Goal: Transaction & Acquisition: Obtain resource

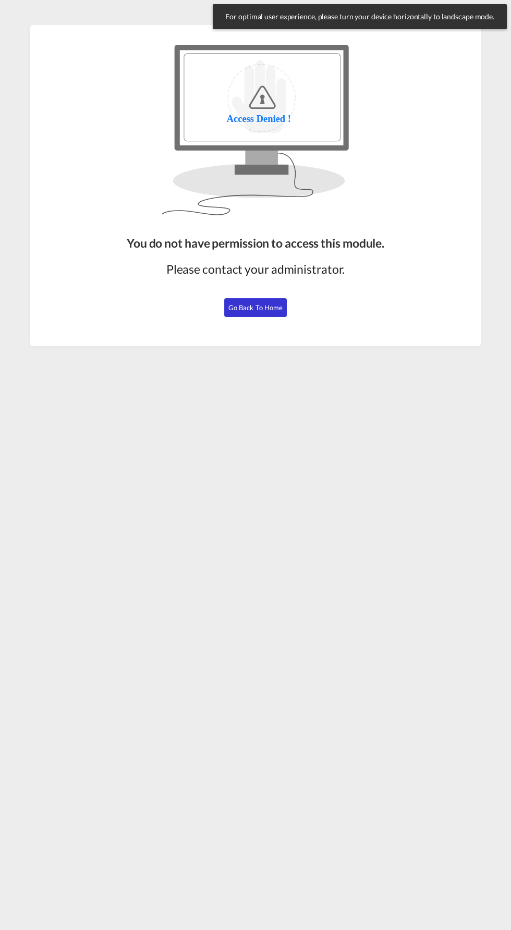
click at [249, 308] on span "Go Back to Home" at bounding box center [255, 308] width 55 height 8
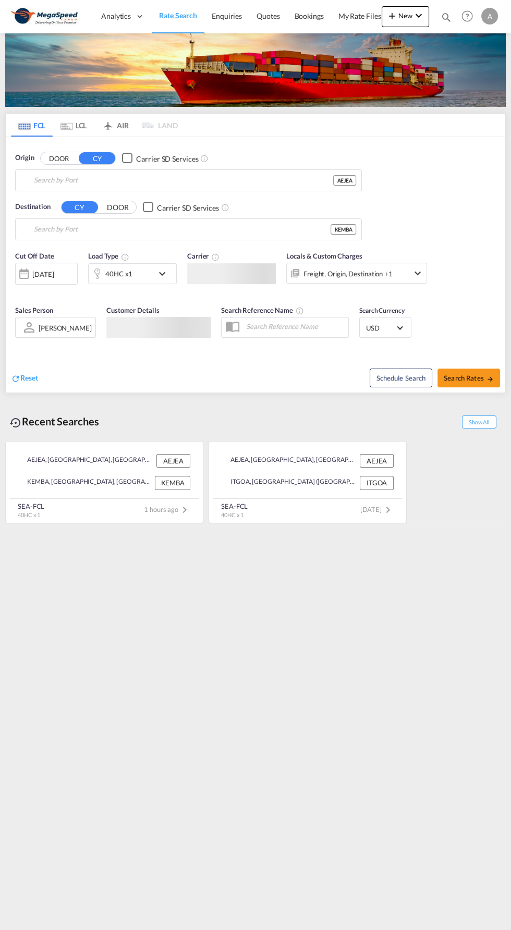
type input "Jebel Ali, AEJEA"
click at [62, 228] on input "Mombasa, KEMBA" at bounding box center [182, 230] width 297 height 16
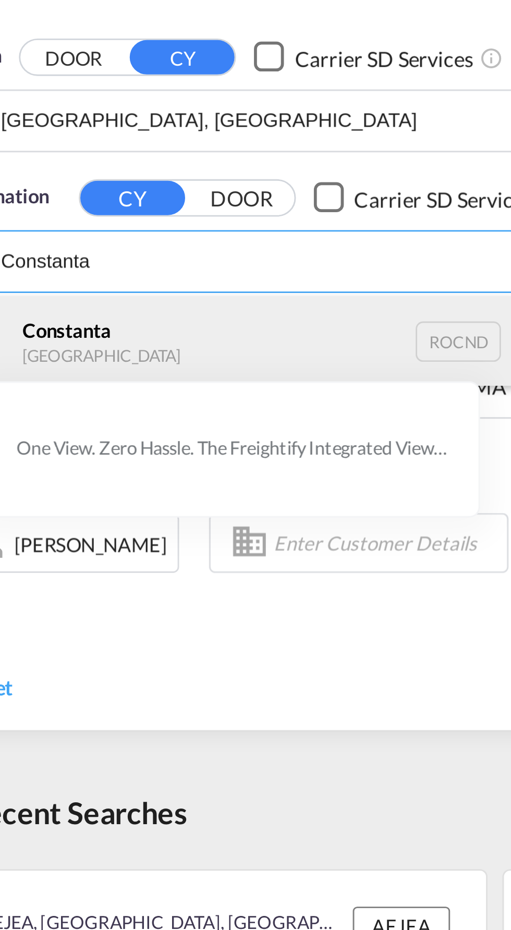
click at [57, 259] on div "Constanta Romania ROCND" at bounding box center [114, 256] width 198 height 31
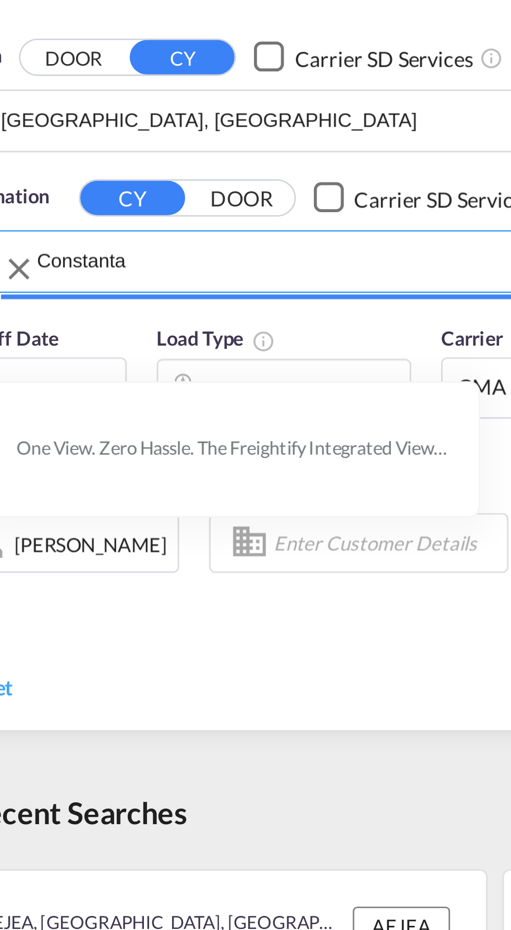
type input "Constanta, ROCND"
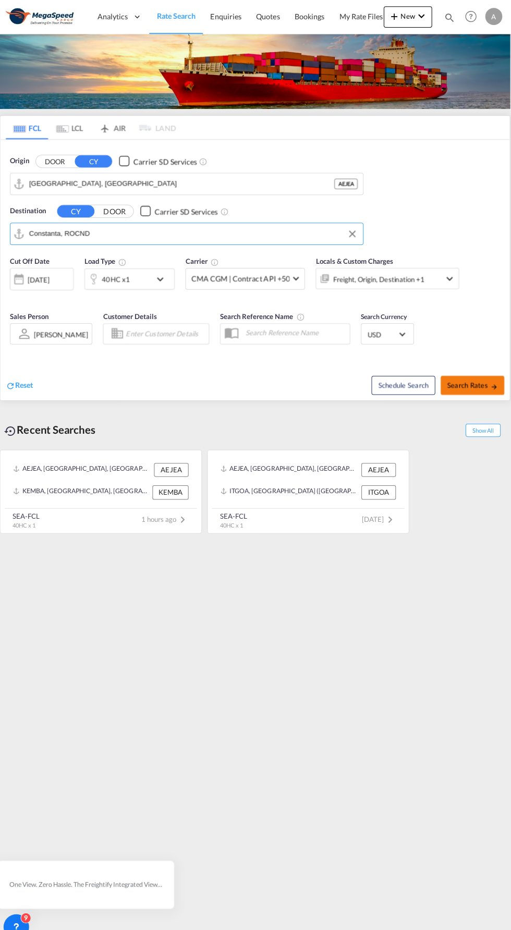
click at [478, 380] on span "Search Rates" at bounding box center [469, 378] width 50 height 8
type input "AEJEA to ROCND / 3 Oct 2025"
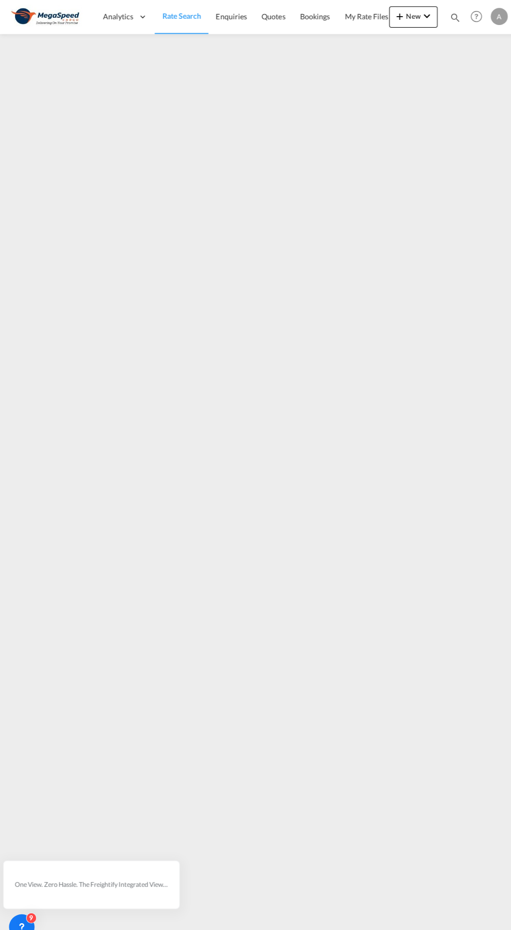
click at [179, 19] on span "Rate Search" at bounding box center [178, 15] width 38 height 9
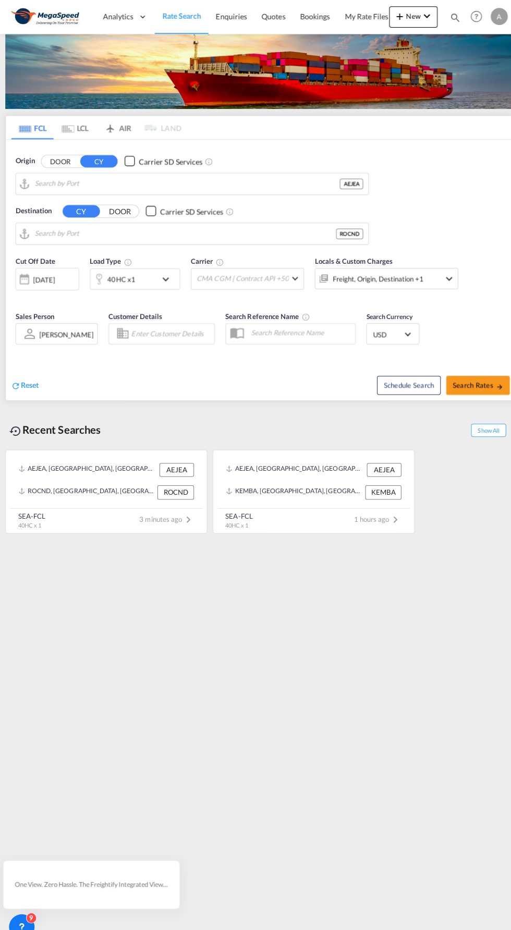
type input "Jebel Ali, AEJEA"
type input "Constanta, ROCND"
click at [150, 270] on div "40HC x1" at bounding box center [121, 273] width 65 height 21
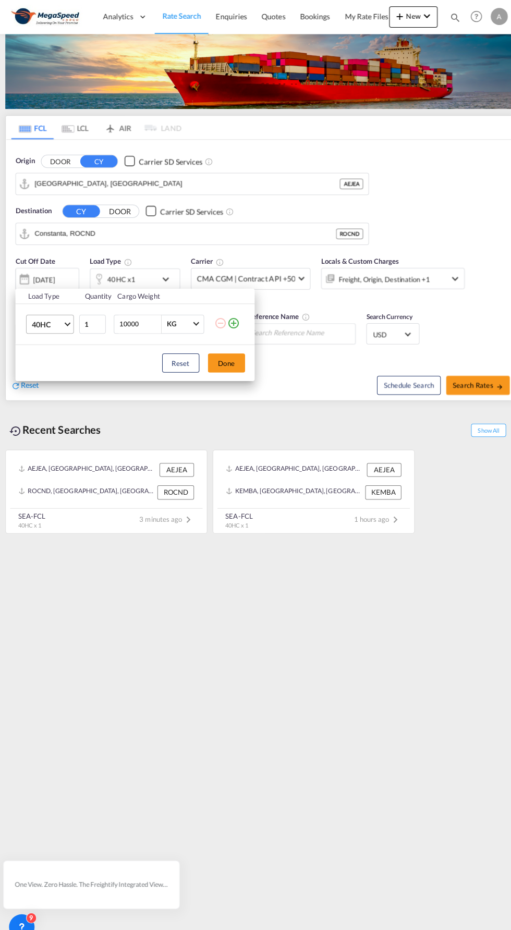
click at [66, 317] on span "Choose: \a40HC" at bounding box center [66, 317] width 6 height 6
click at [54, 263] on md-option "20GP" at bounding box center [57, 268] width 71 height 25
click at [229, 358] on button "Done" at bounding box center [222, 356] width 37 height 19
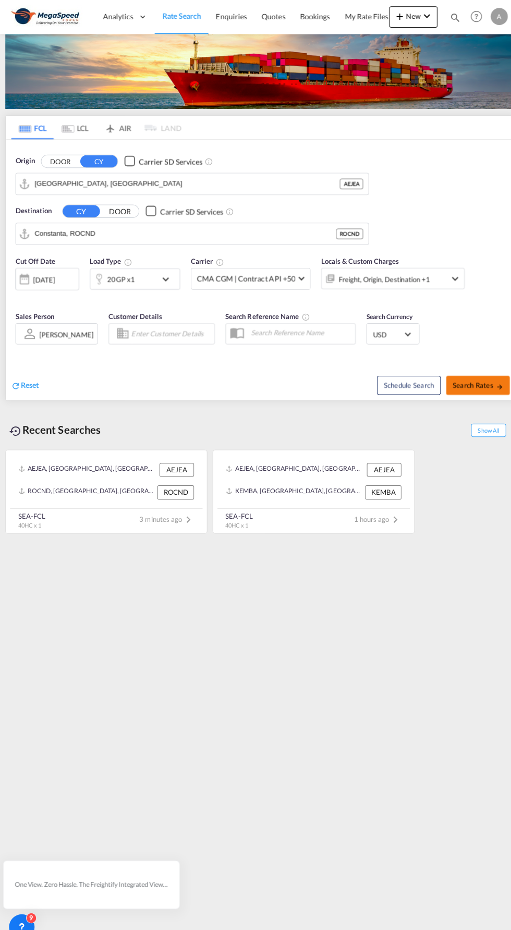
click at [471, 378] on span "Search Rates" at bounding box center [469, 378] width 50 height 8
type input "AEJEA to ROCND / 3 Oct 2025"
